Goal: Information Seeking & Learning: Learn about a topic

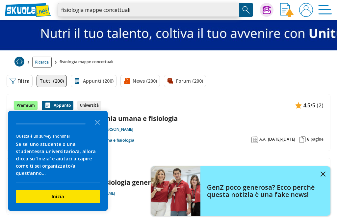
click at [96, 9] on input "fisiologia mappe concettuali" at bounding box center [149, 10] width 182 height 14
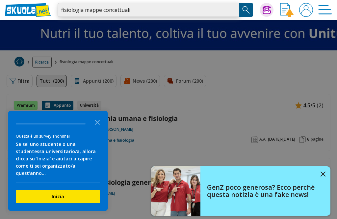
click at [94, 8] on input "fisiologia mappe concettuali" at bounding box center [149, 10] width 182 height 14
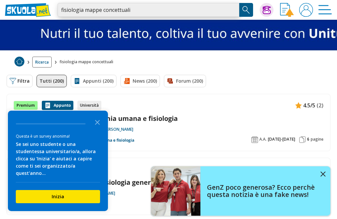
click at [97, 12] on input "fisiologia mappe concettuali" at bounding box center [149, 10] width 182 height 14
click at [95, 11] on input "fisiologia mappe concettuali" at bounding box center [149, 10] width 182 height 14
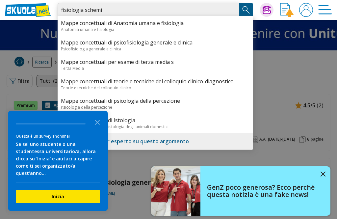
type input "fisiologia schemi"
click at [244, 13] on img "Search Button" at bounding box center [247, 10] width 10 height 10
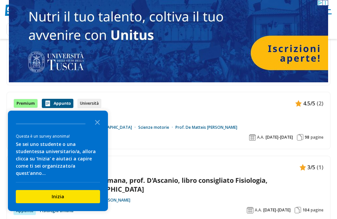
click at [58, 112] on link "Fisiologia umana" at bounding box center [169, 116] width 310 height 9
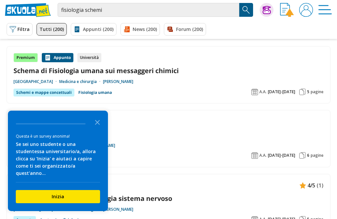
scroll to position [354, 0]
